Goal: Information Seeking & Learning: Learn about a topic

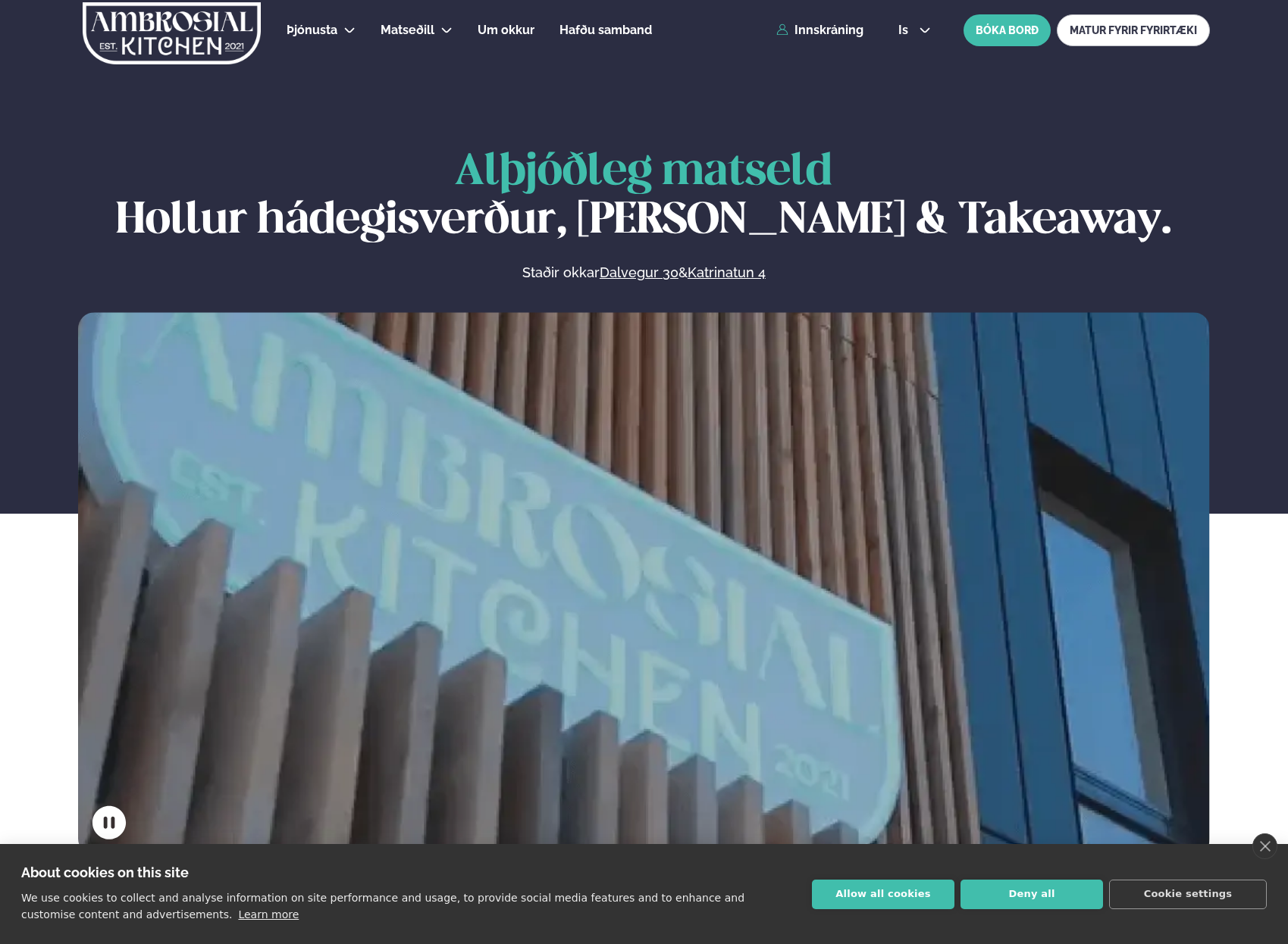
scroll to position [531, 0]
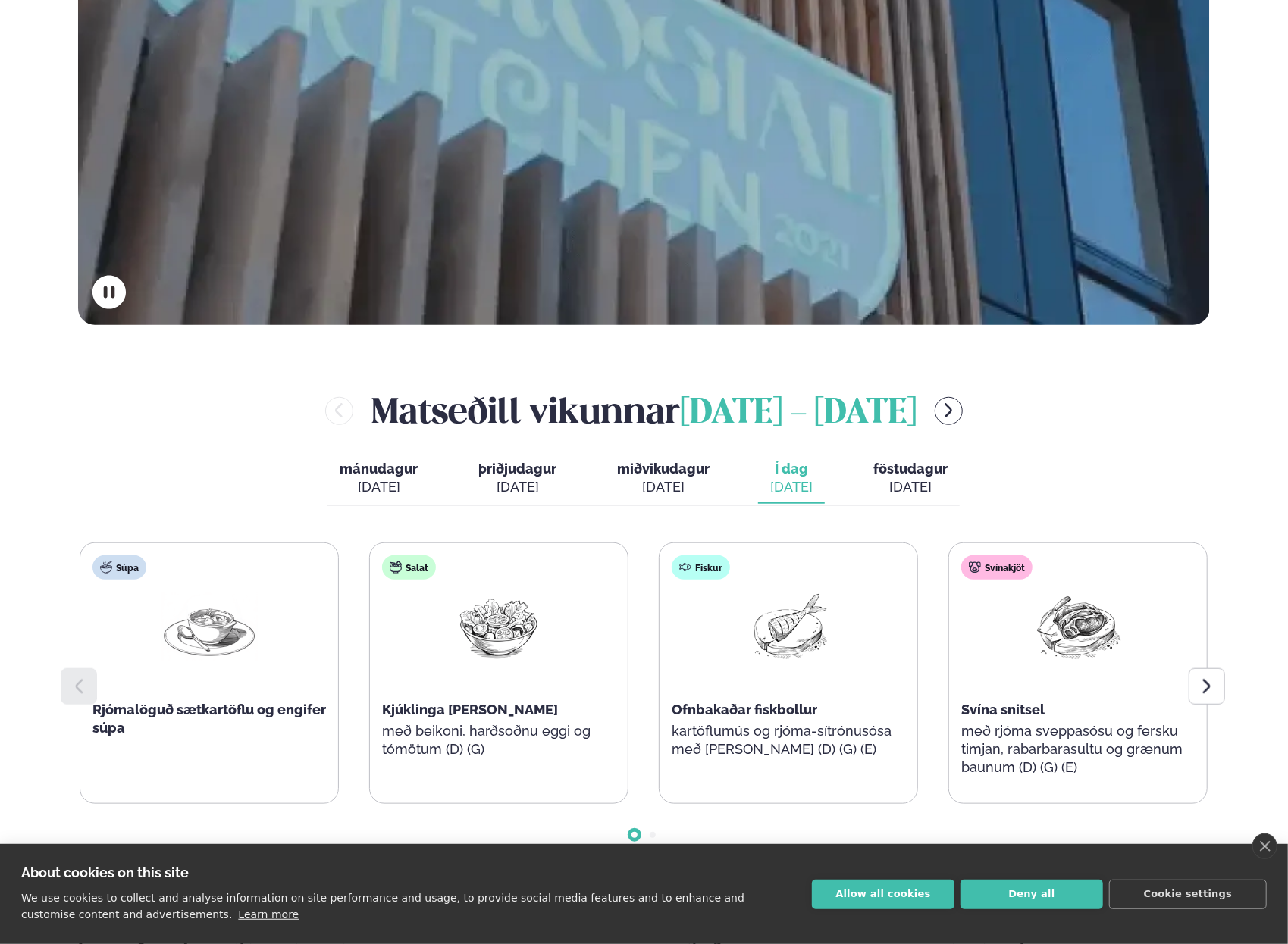
drag, startPoint x: 717, startPoint y: 170, endPoint x: 926, endPoint y: 486, distance: 378.9
click at [927, 486] on div "[DATE]" at bounding box center [910, 487] width 74 height 18
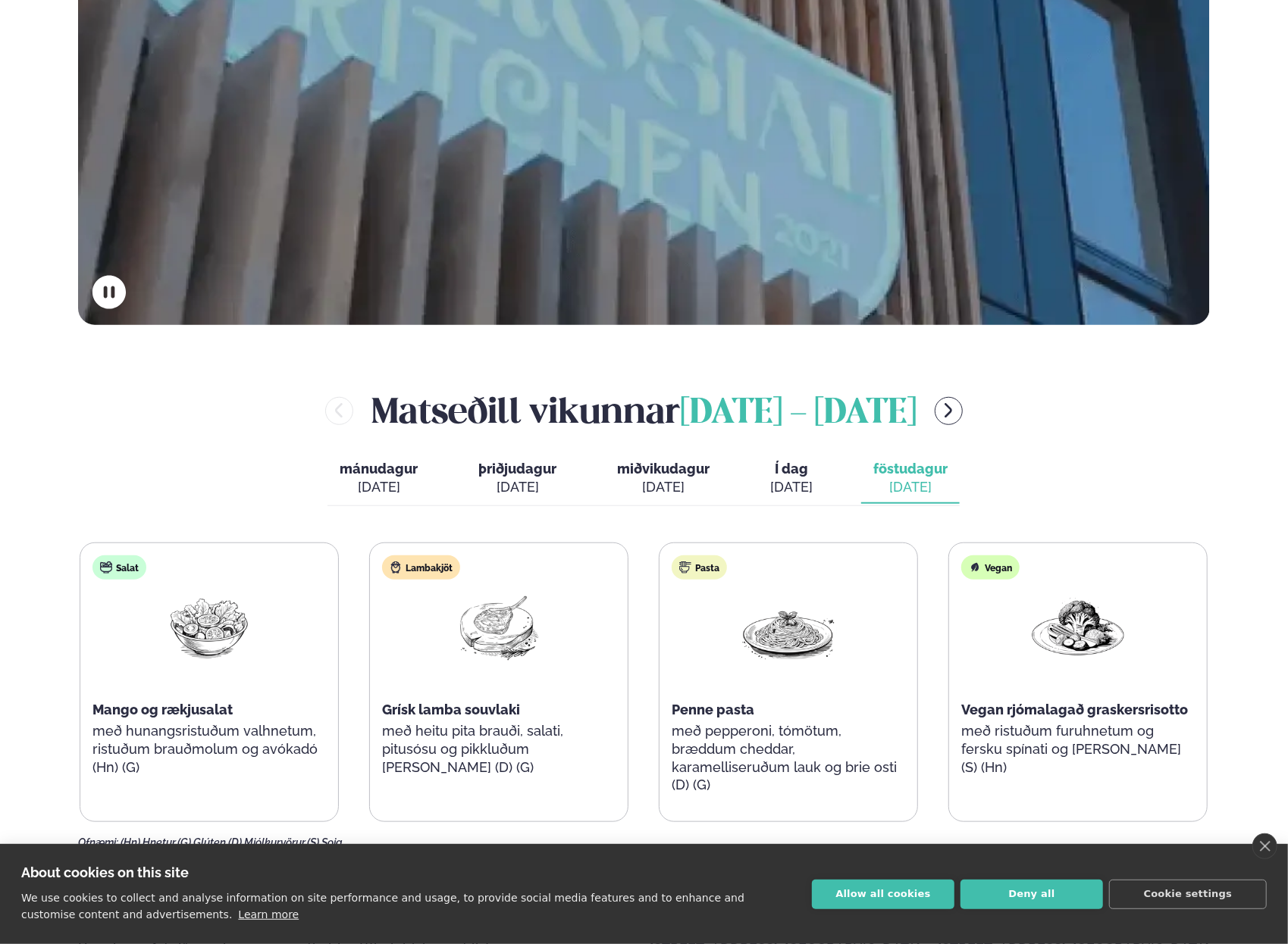
drag, startPoint x: 905, startPoint y: 465, endPoint x: 1046, endPoint y: 389, distance: 160.2
click at [1047, 388] on div "[PERSON_NAME] [DATE] - [DATE]" at bounding box center [644, 410] width 1132 height 49
click at [679, 479] on div "[DATE]" at bounding box center [663, 487] width 92 height 18
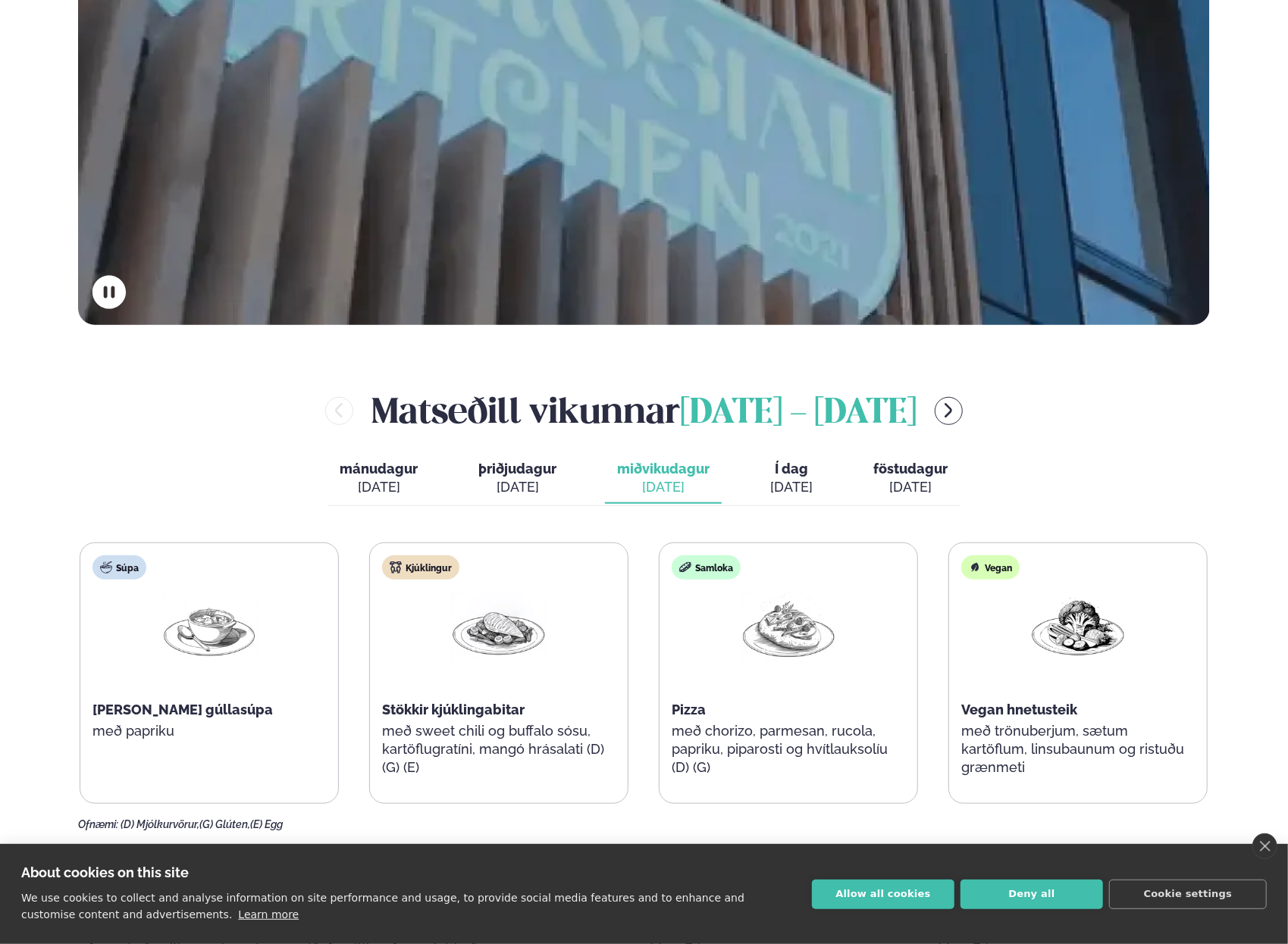
drag, startPoint x: 464, startPoint y: 721, endPoint x: 248, endPoint y: 468, distance: 332.7
click at [248, 468] on div "[PERSON_NAME] [DATE] - [DATE] [PERSON_NAME]. [DATE] þriðjudagur þri. [DATE] mið…" at bounding box center [644, 608] width 1132 height 445
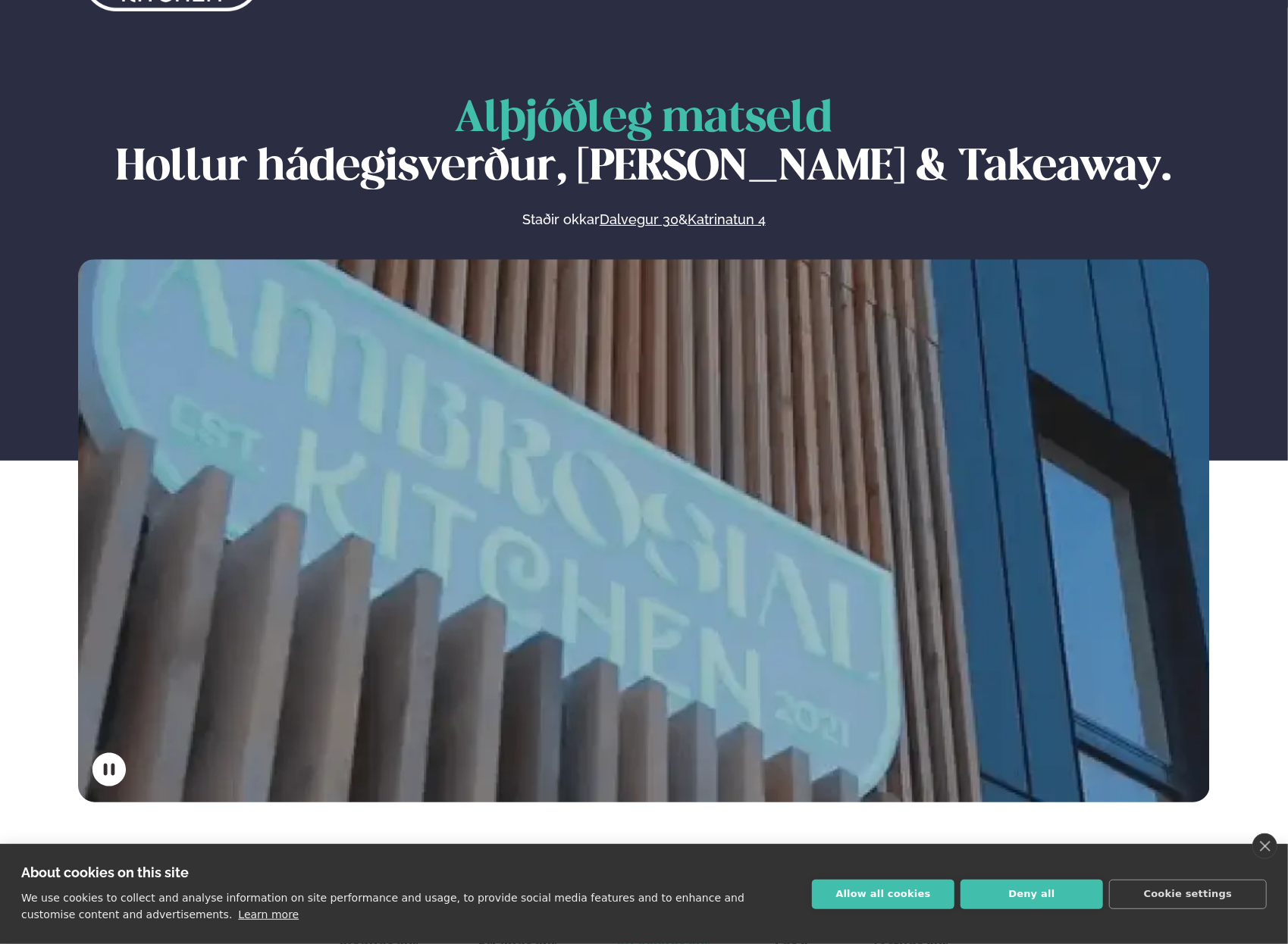
scroll to position [0, 0]
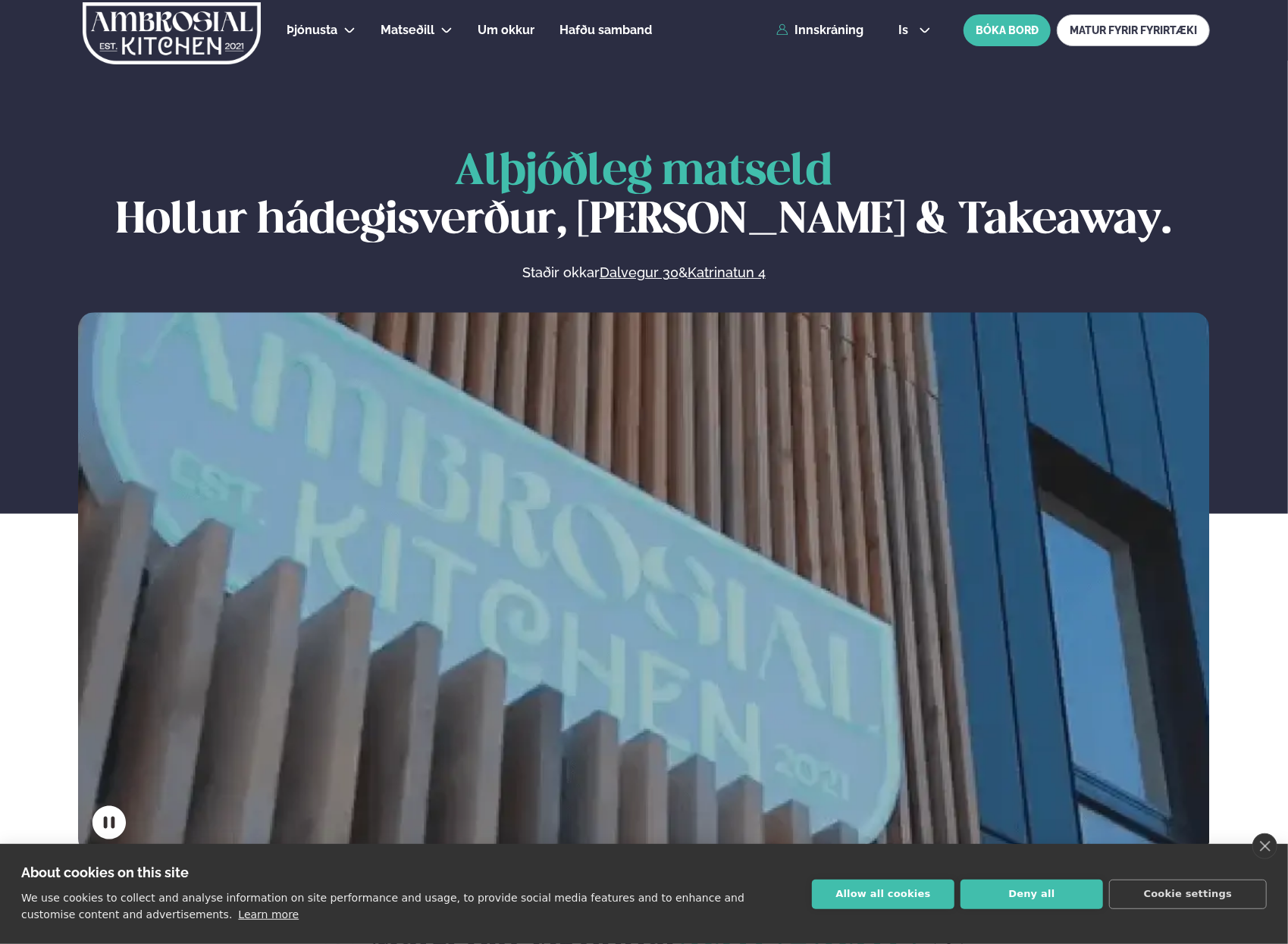
click at [906, 30] on span "is" at bounding box center [905, 30] width 14 height 12
click at [911, 65] on link "en" at bounding box center [914, 58] width 57 height 30
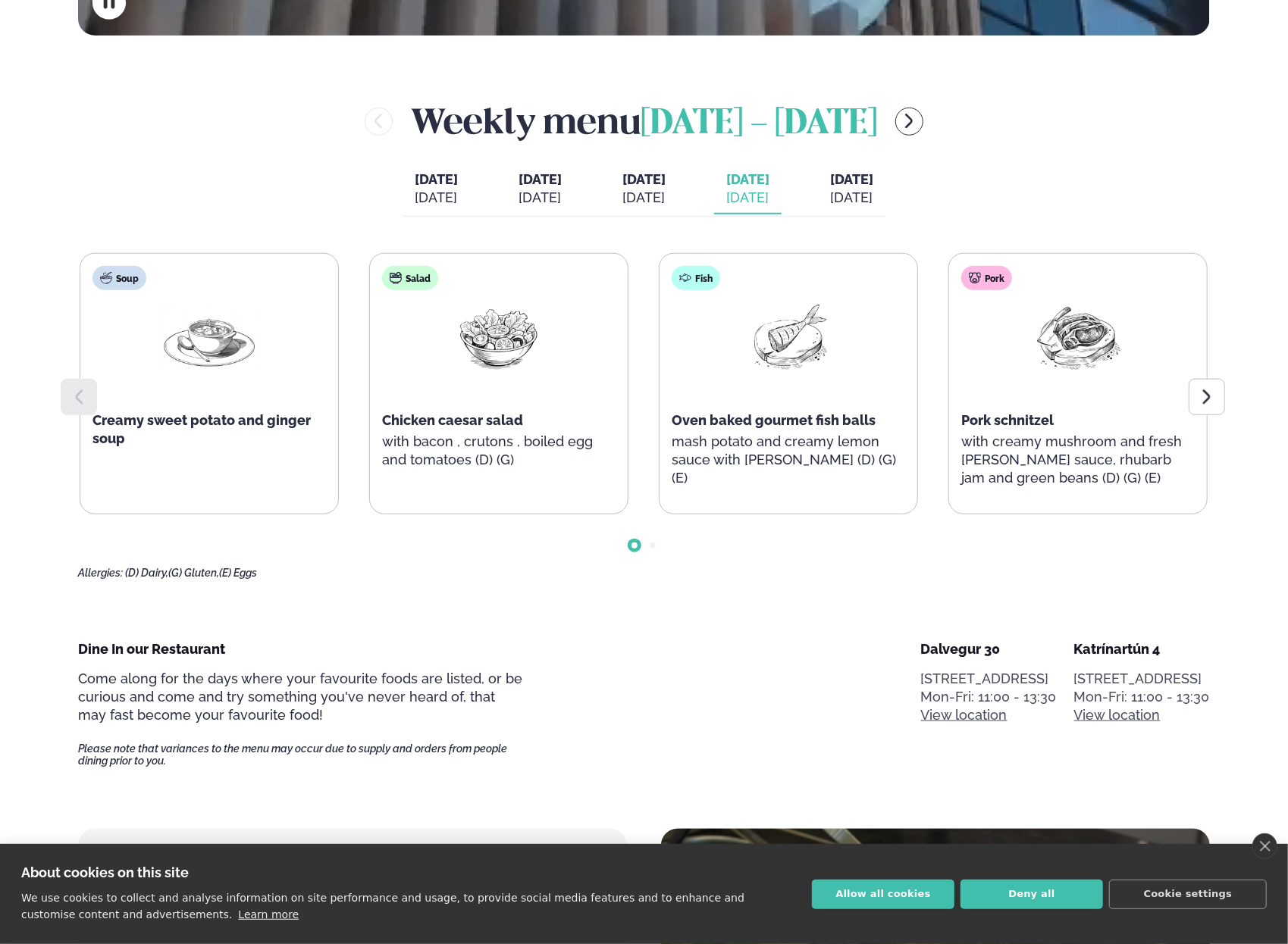
scroll to position [834, 0]
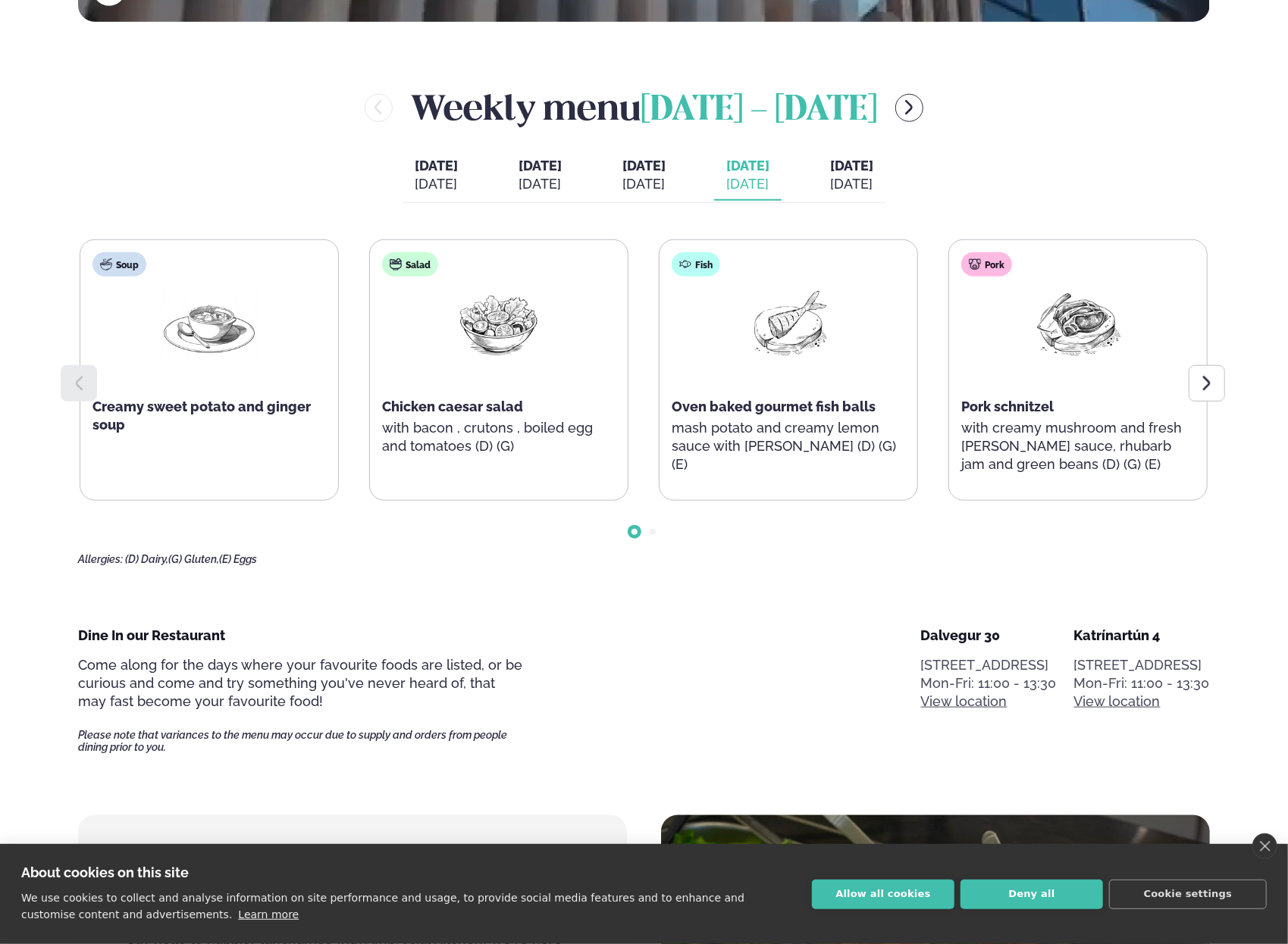
click at [666, 188] on div "[DATE]" at bounding box center [644, 184] width 43 height 18
